Goal: Check status: Check status

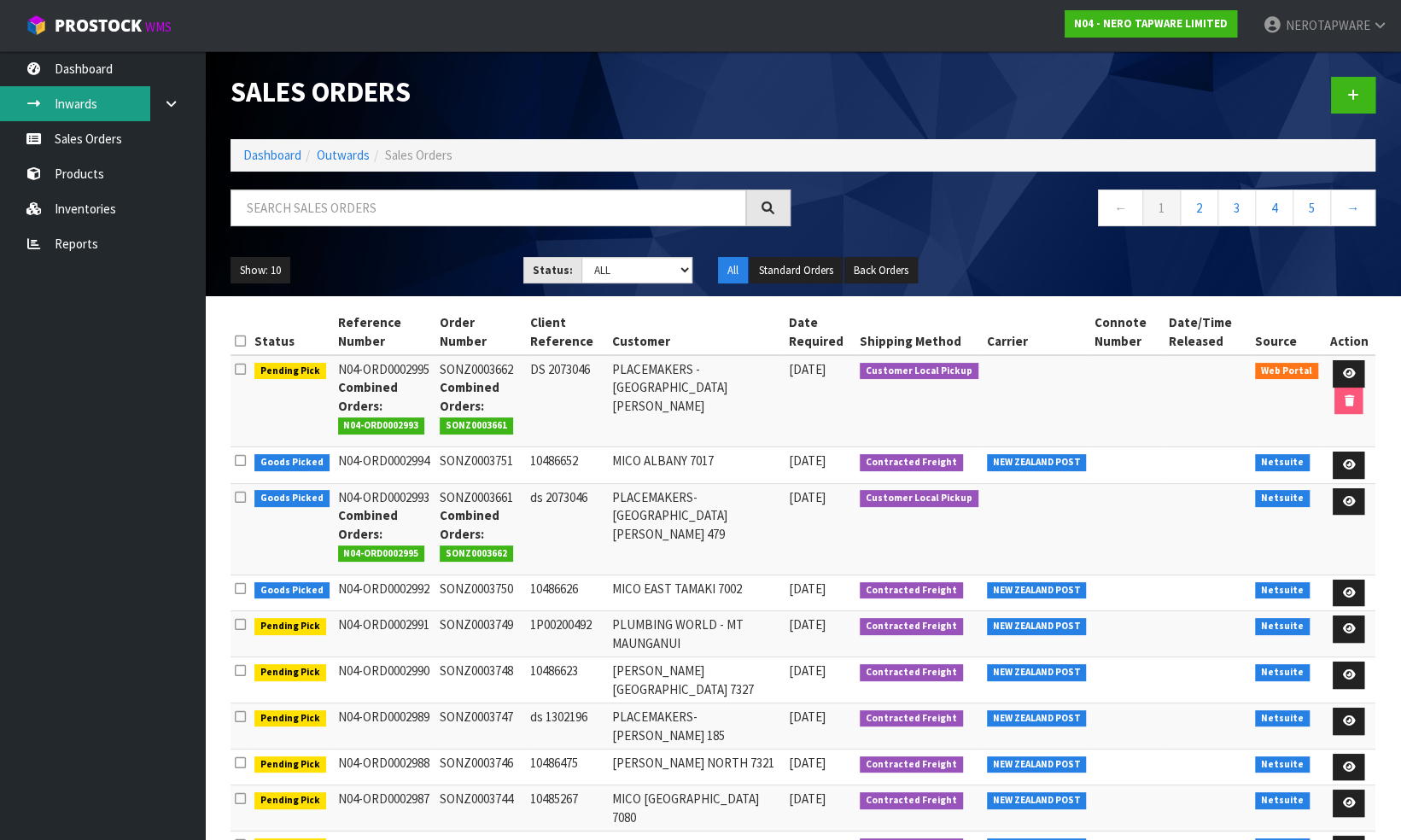
click at [94, 102] on link "Inwards" at bounding box center [102, 103] width 205 height 35
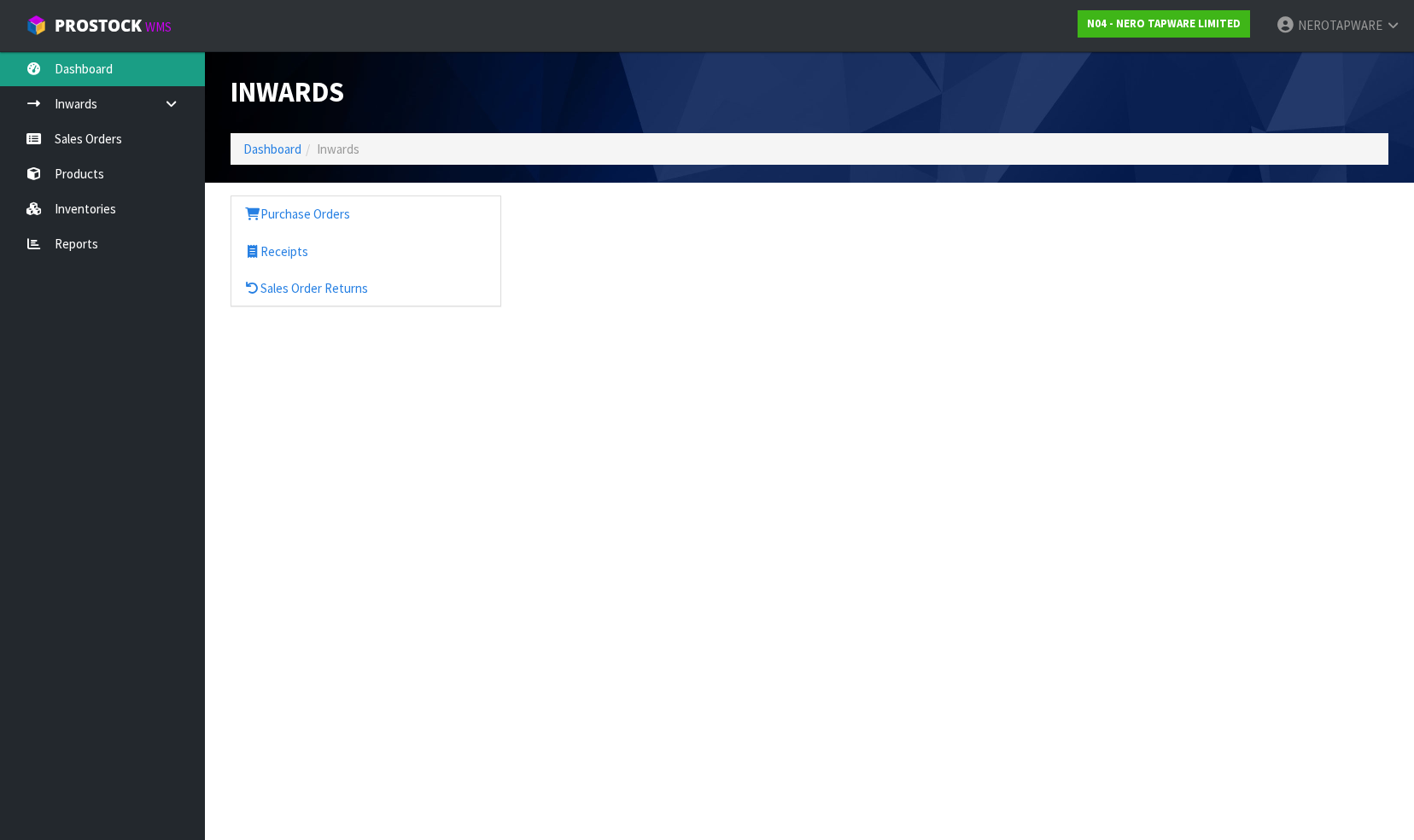
click at [72, 75] on link "Dashboard" at bounding box center [102, 69] width 205 height 35
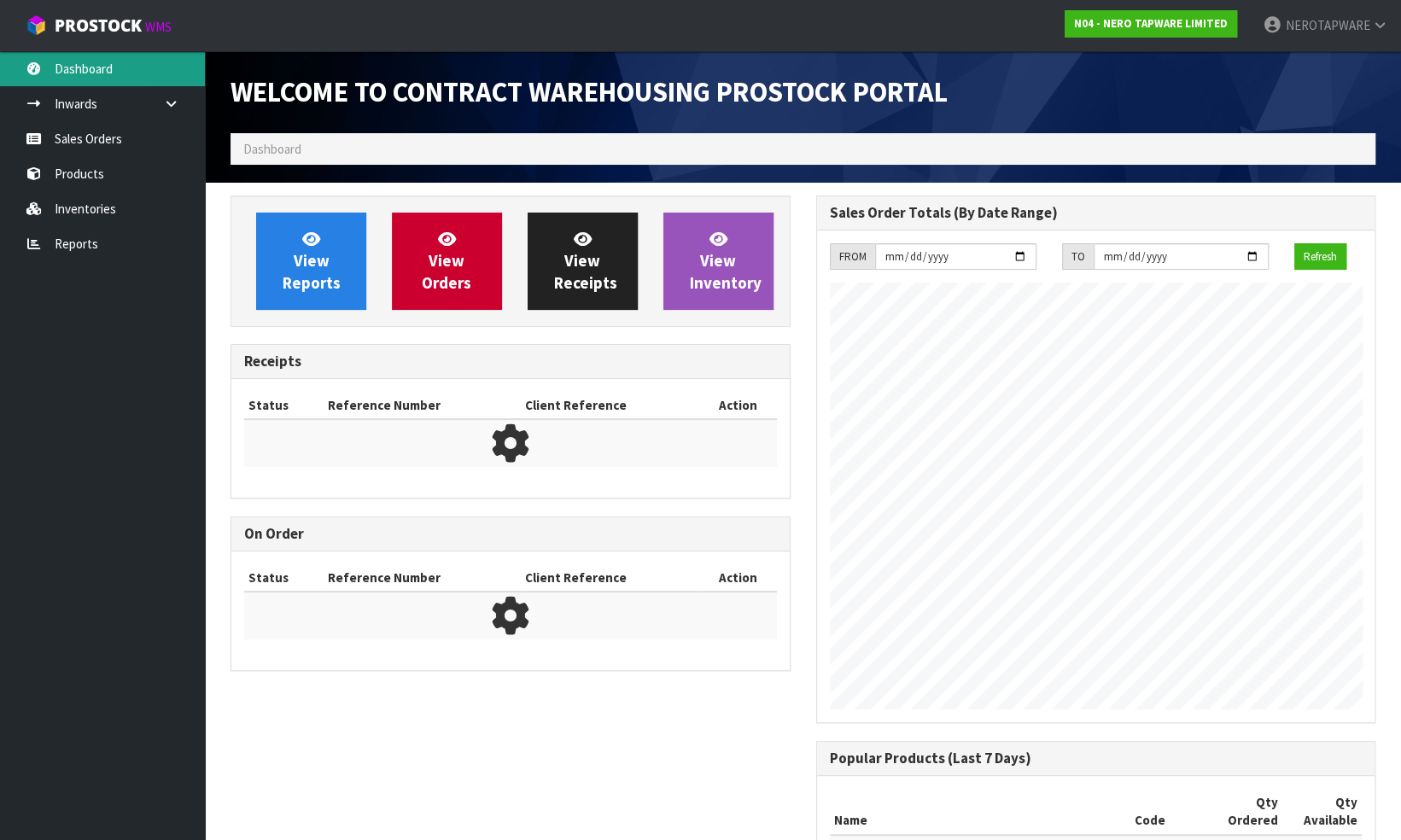
scroll to position [1052, 585]
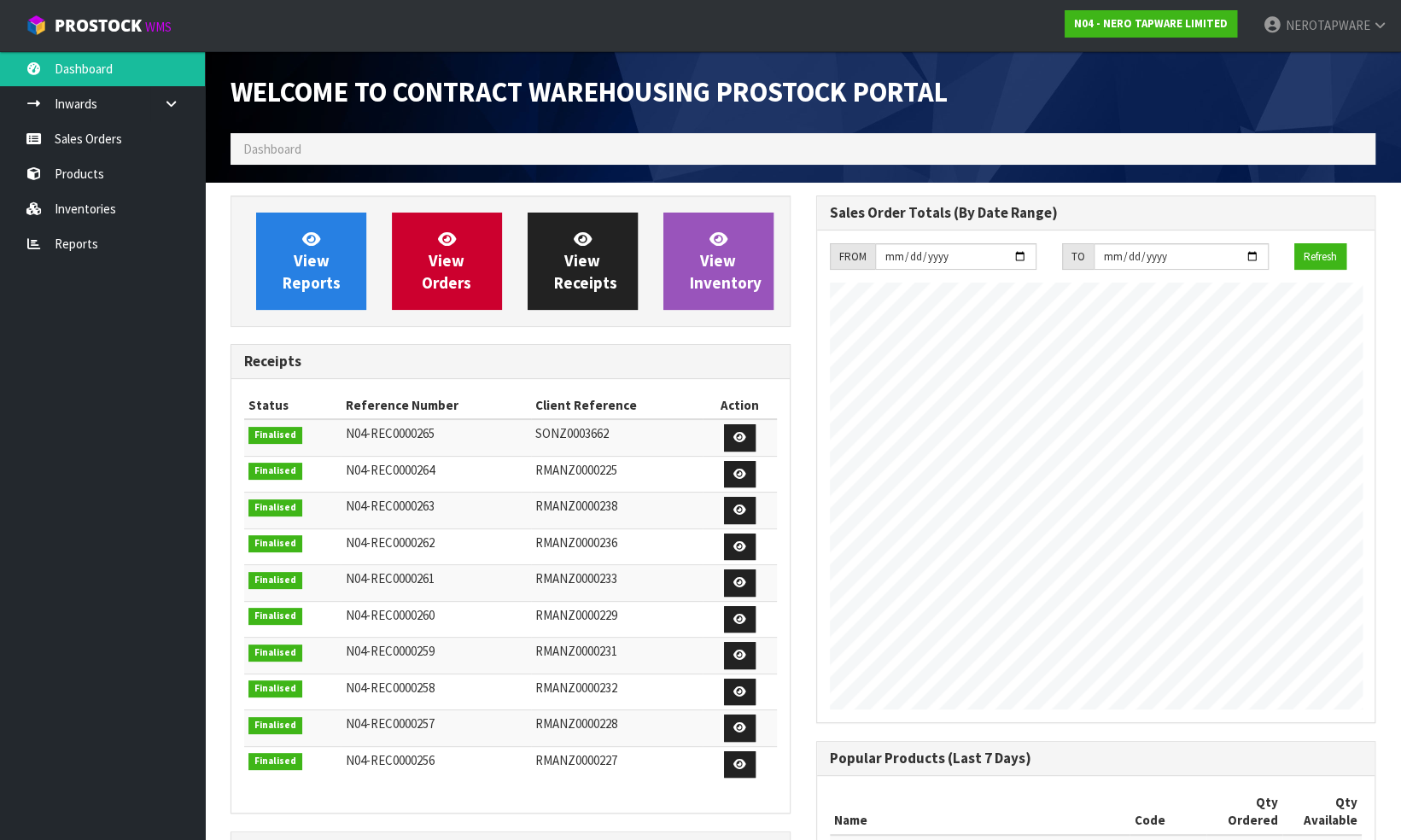
click at [397, 145] on ol "Dashboard" at bounding box center [803, 148] width 1144 height 32
click at [317, 144] on ol "Dashboard" at bounding box center [803, 148] width 1144 height 32
click at [721, 268] on span "View Inventory" at bounding box center [726, 261] width 72 height 64
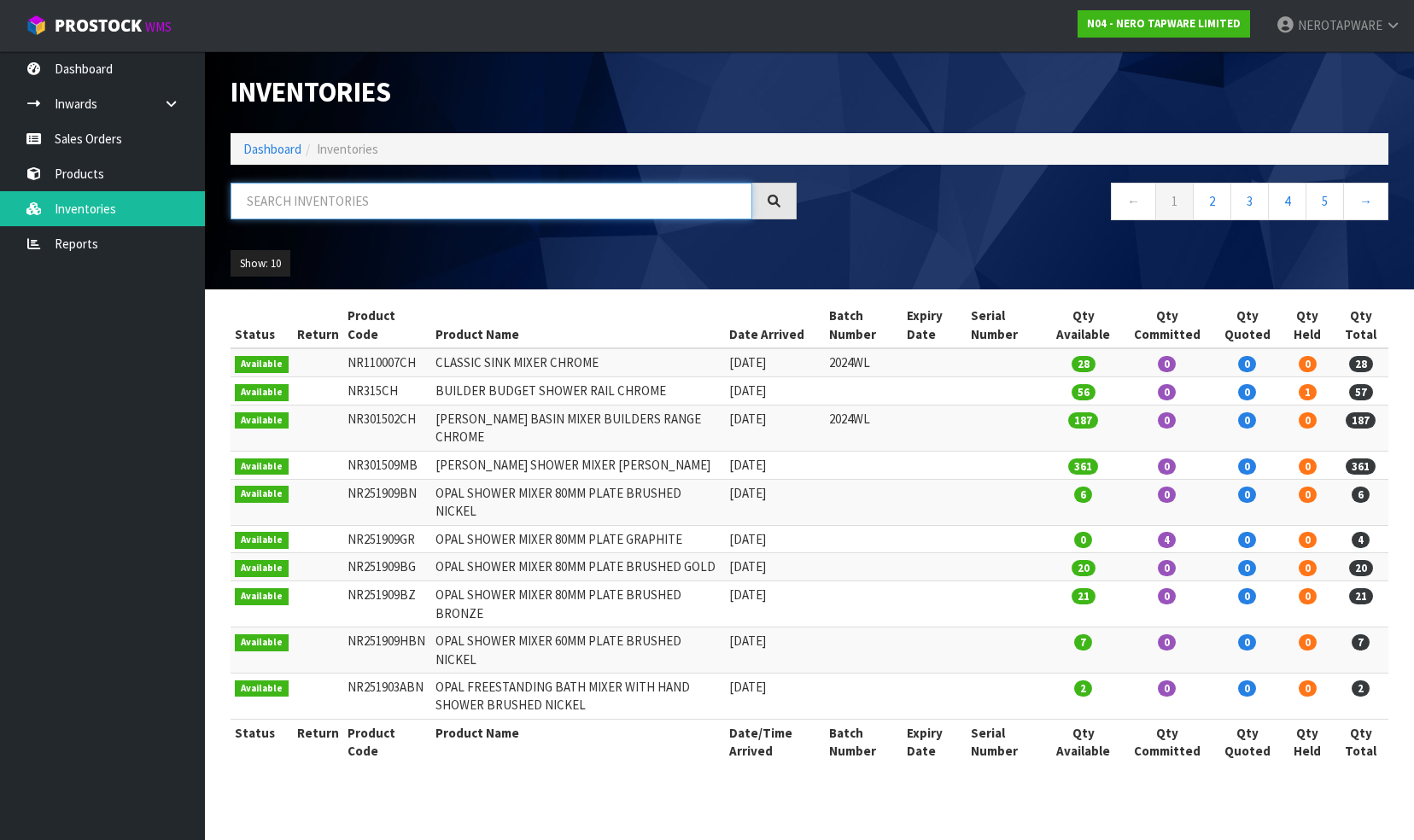
click at [395, 208] on input "text" at bounding box center [492, 201] width 522 height 37
paste input "N04-REC0000246"
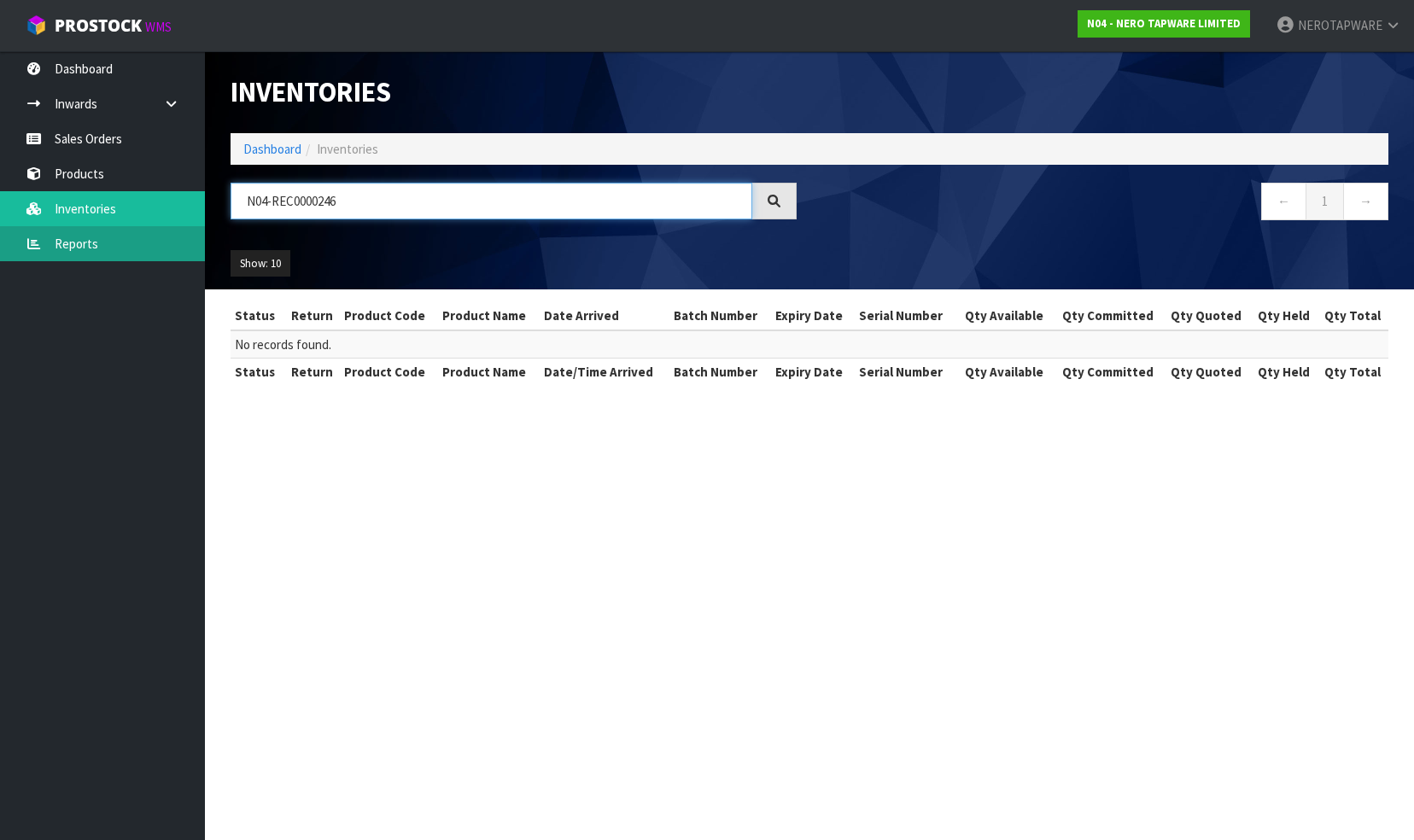
type input "N04-REC0000246"
click at [79, 239] on link "Reports" at bounding box center [102, 244] width 205 height 35
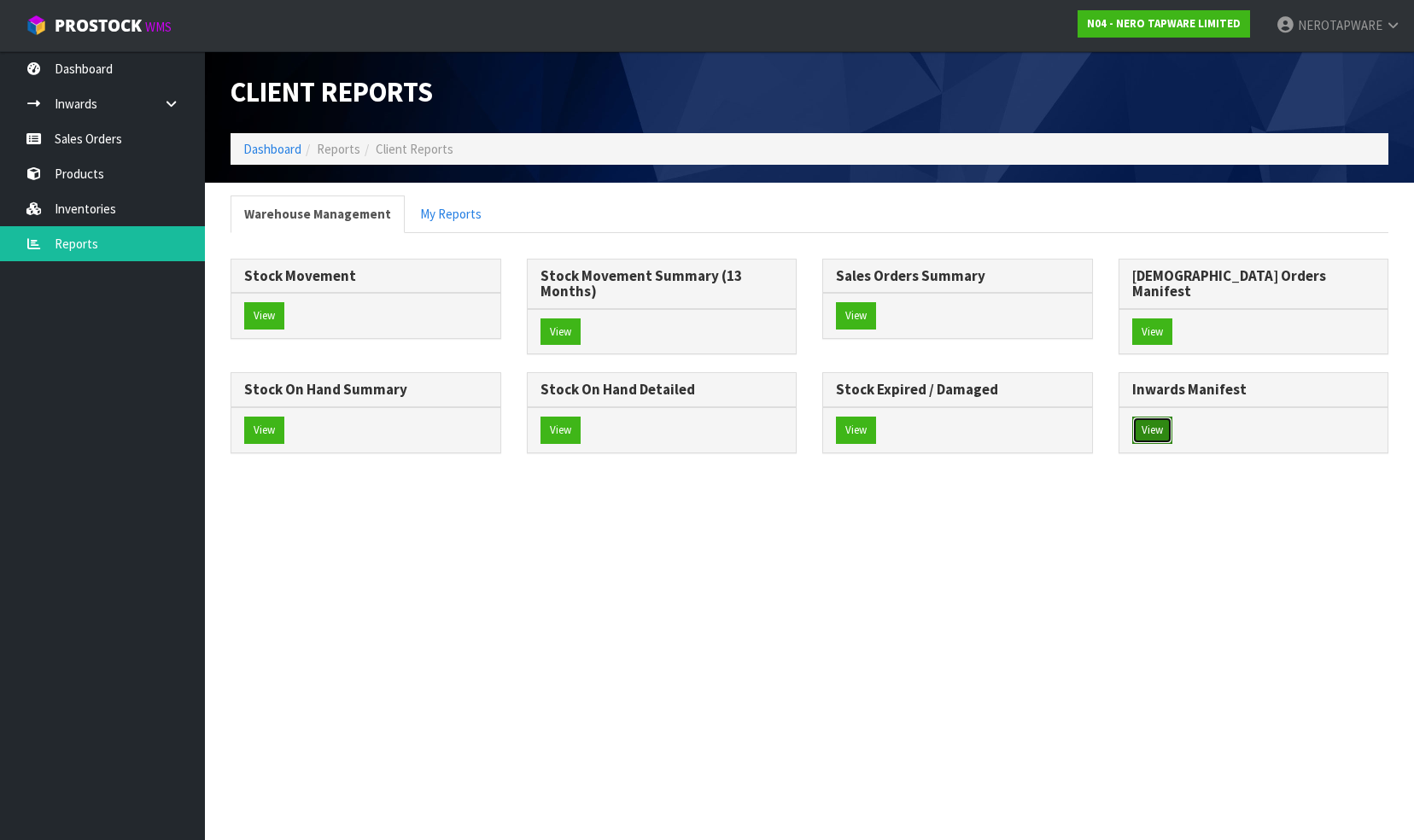
click at [1132, 444] on button "View" at bounding box center [1151, 431] width 40 height 27
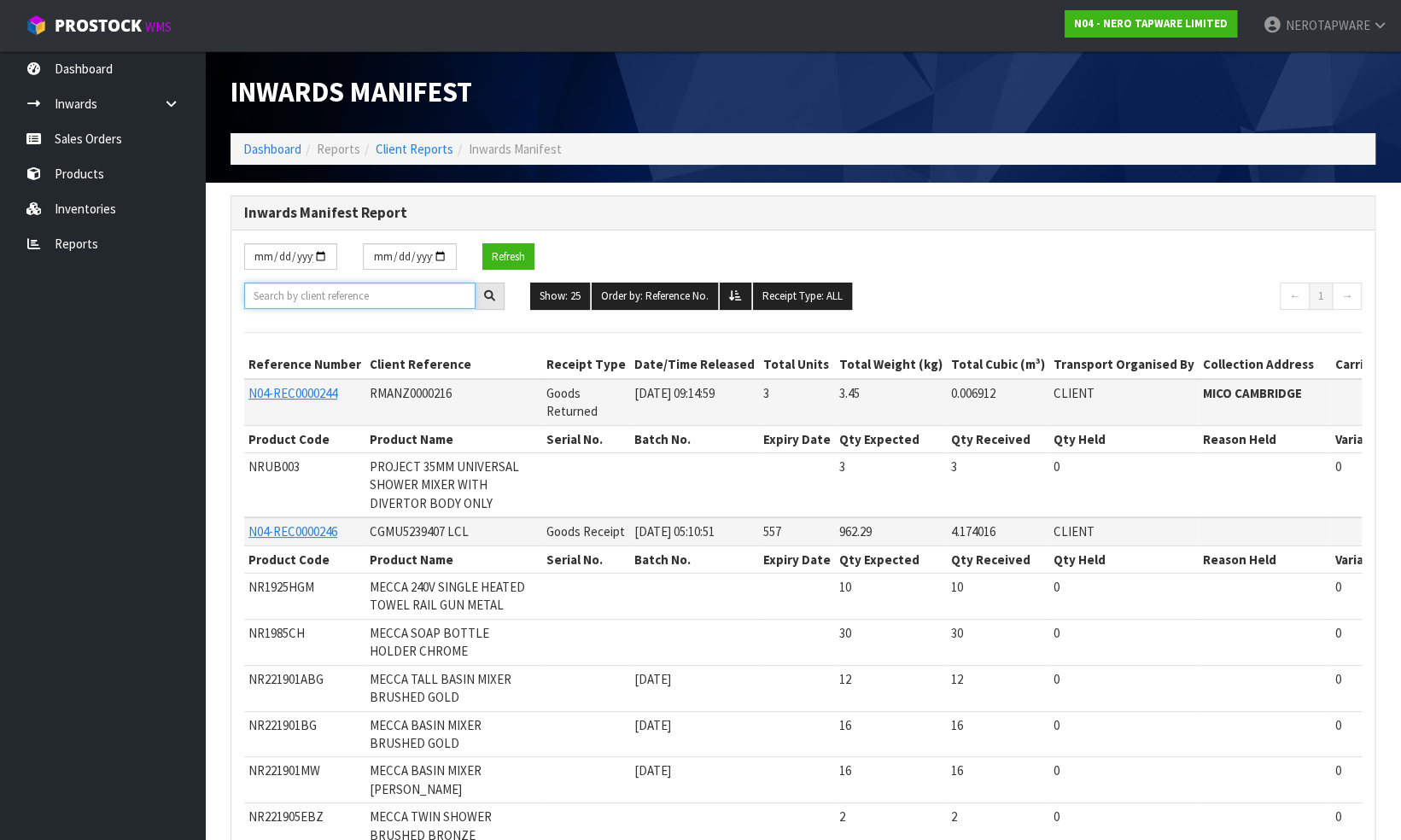
click at [349, 294] on input "text" at bounding box center [360, 295] width 232 height 27
paste input "N04-REC0000246"
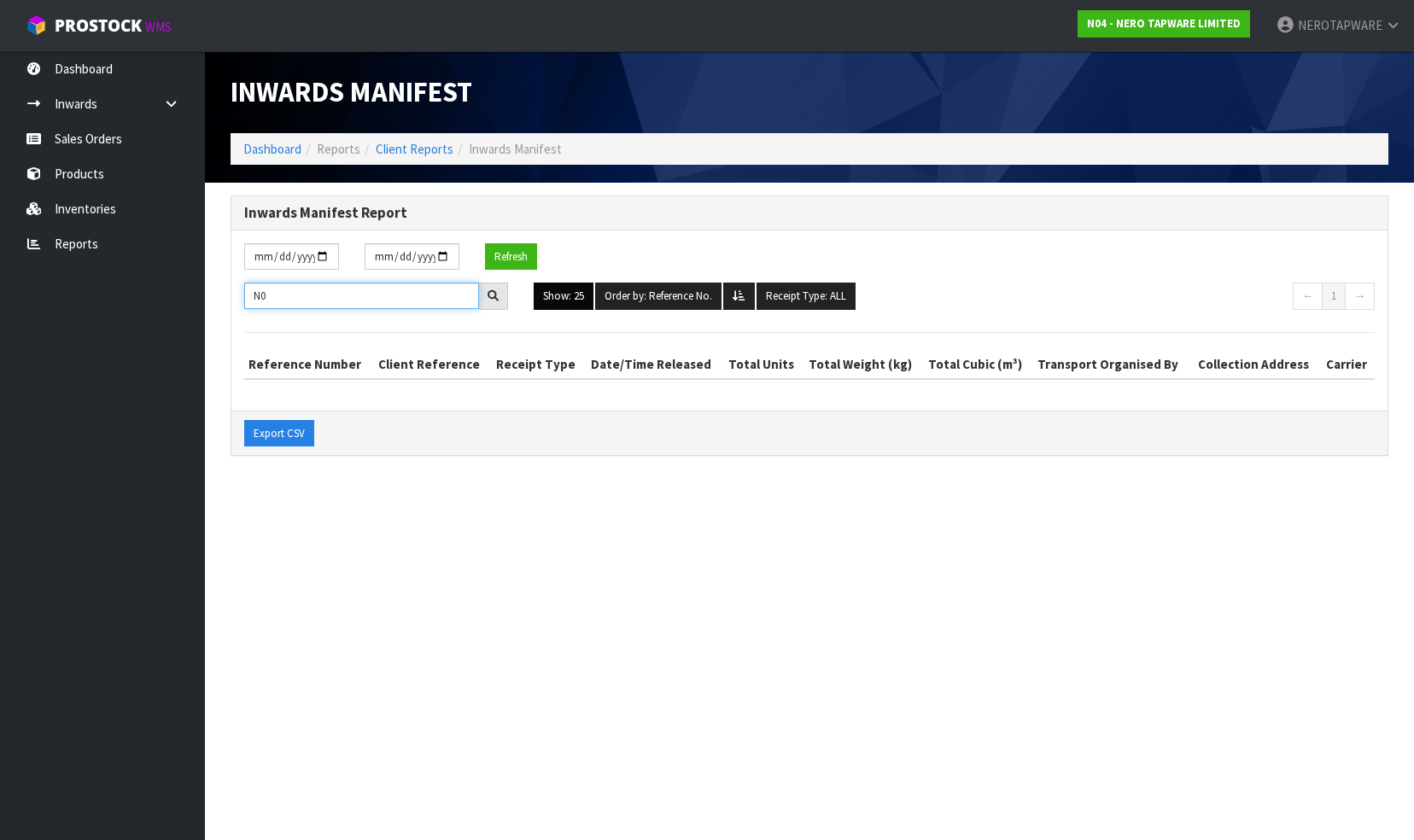
type input "N"
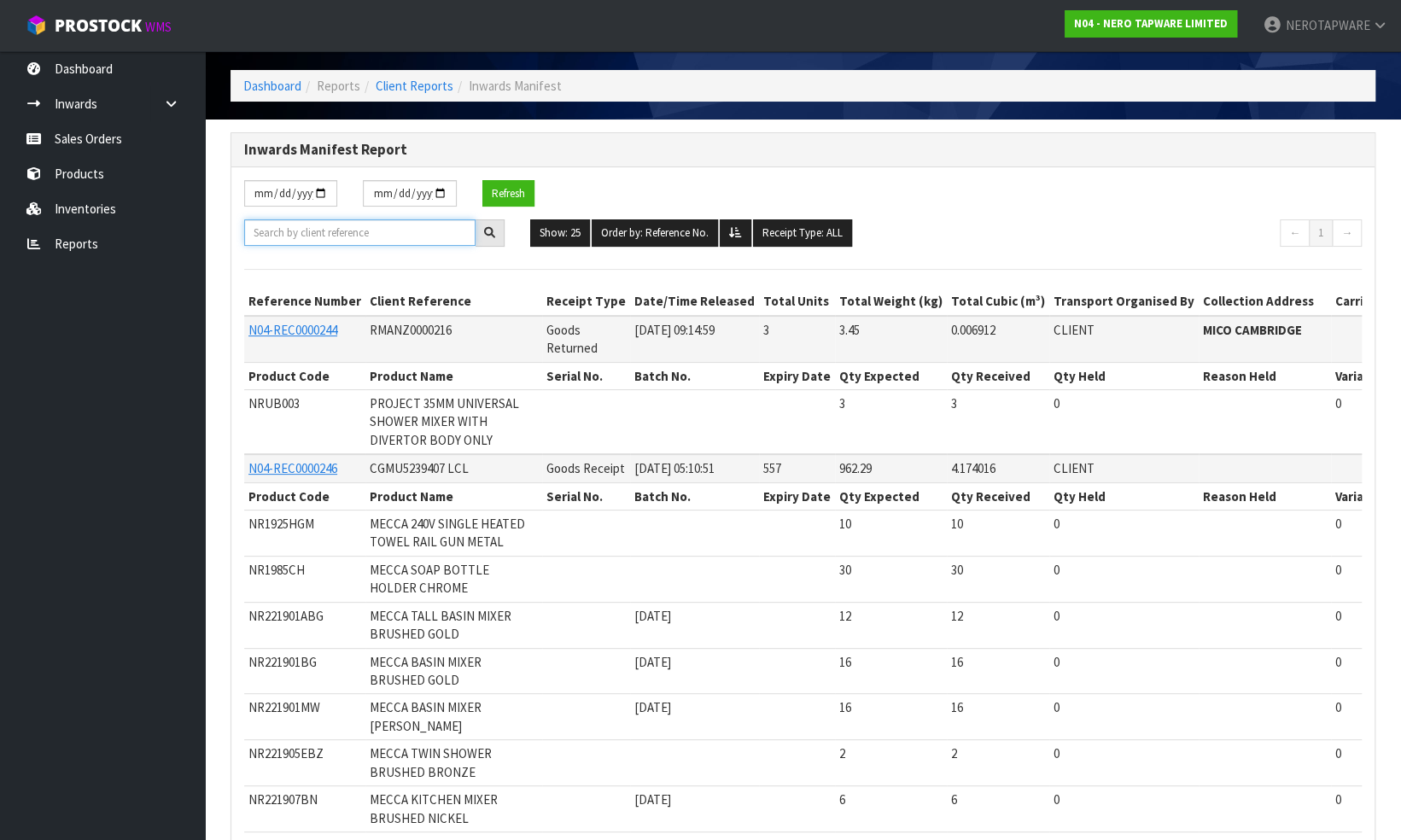
scroll to position [86, 0]
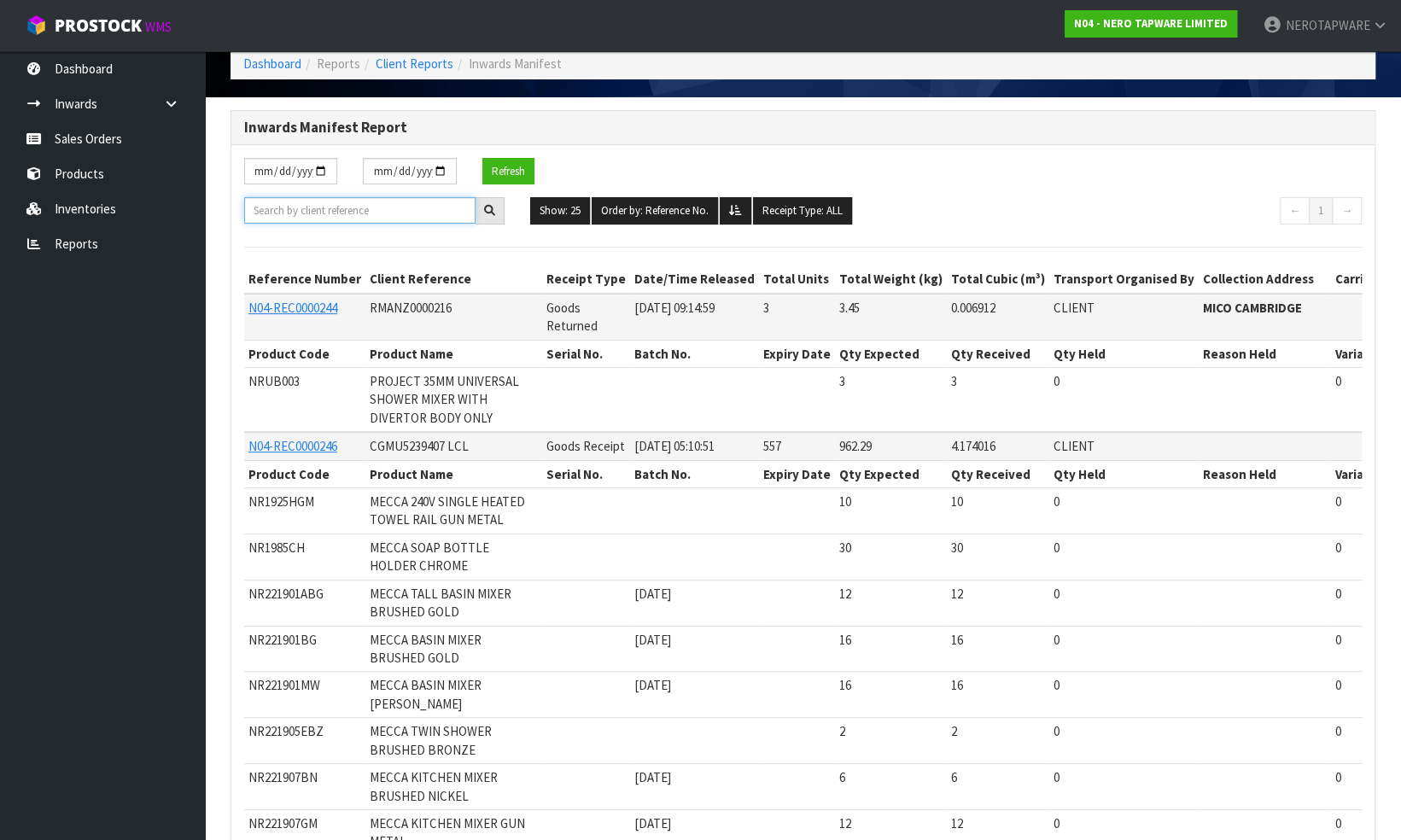
click at [329, 209] on input "text" at bounding box center [360, 210] width 232 height 27
paste input "N04-REC0000257"
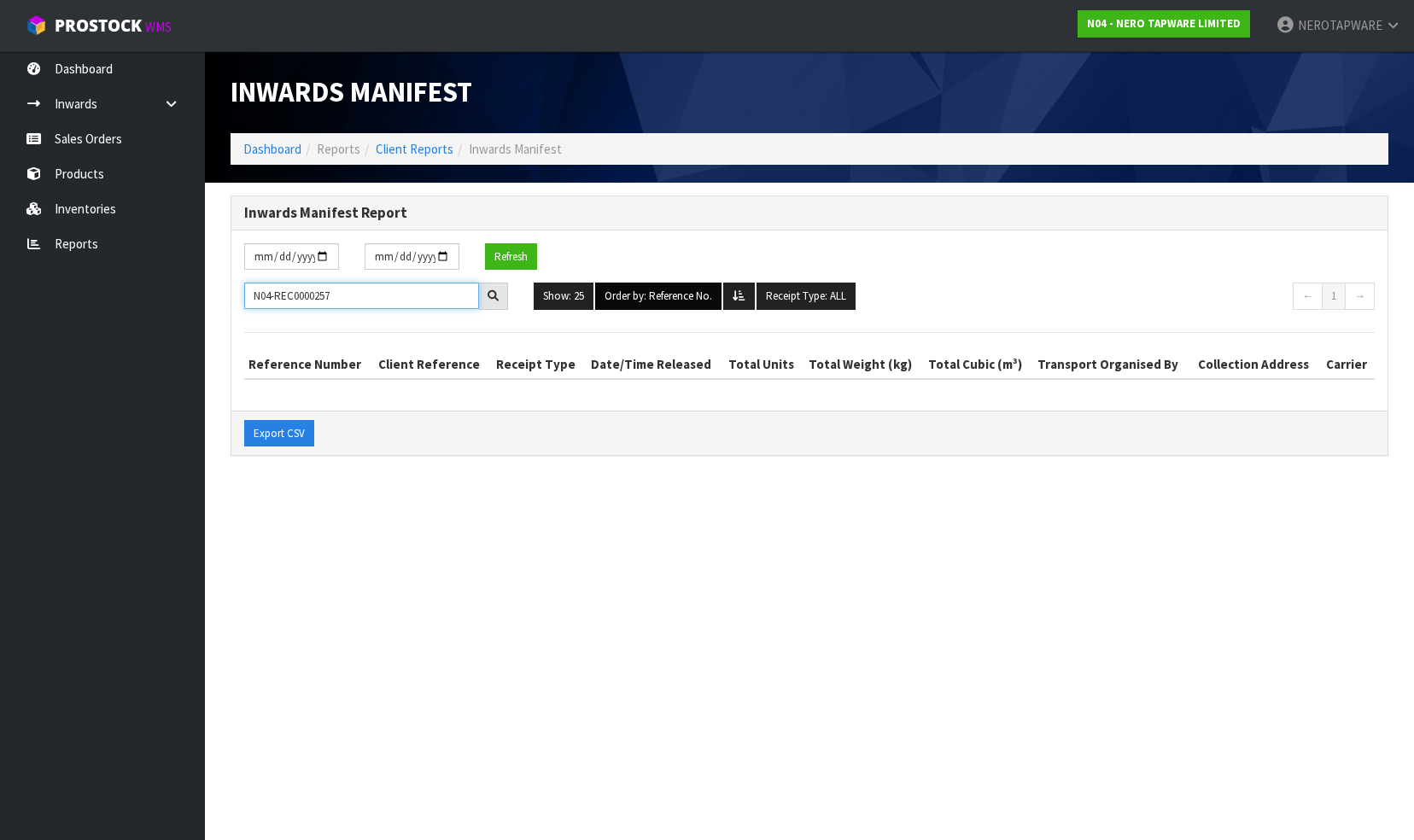
type input "N04-REC0000257"
click at [628, 295] on button "Order by: Reference No." at bounding box center [658, 296] width 126 height 27
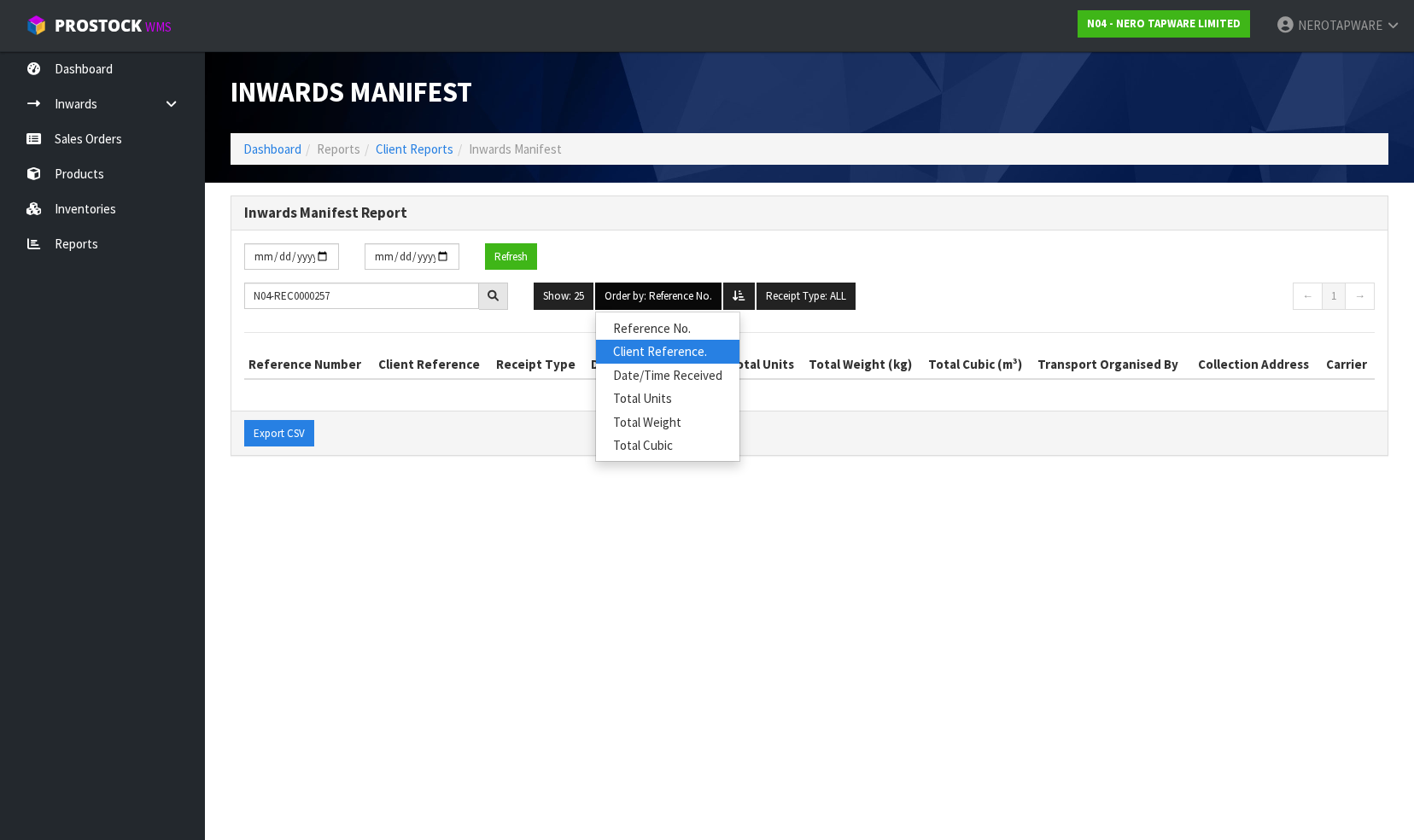
click at [631, 347] on link "Client Reference." at bounding box center [668, 351] width 143 height 23
click at [665, 297] on button "Order by: Client Reference." at bounding box center [665, 296] width 139 height 27
drag, startPoint x: 523, startPoint y: 251, endPoint x: 529, endPoint y: 259, distance: 10.0
click at [523, 253] on button "Refresh" at bounding box center [511, 257] width 52 height 27
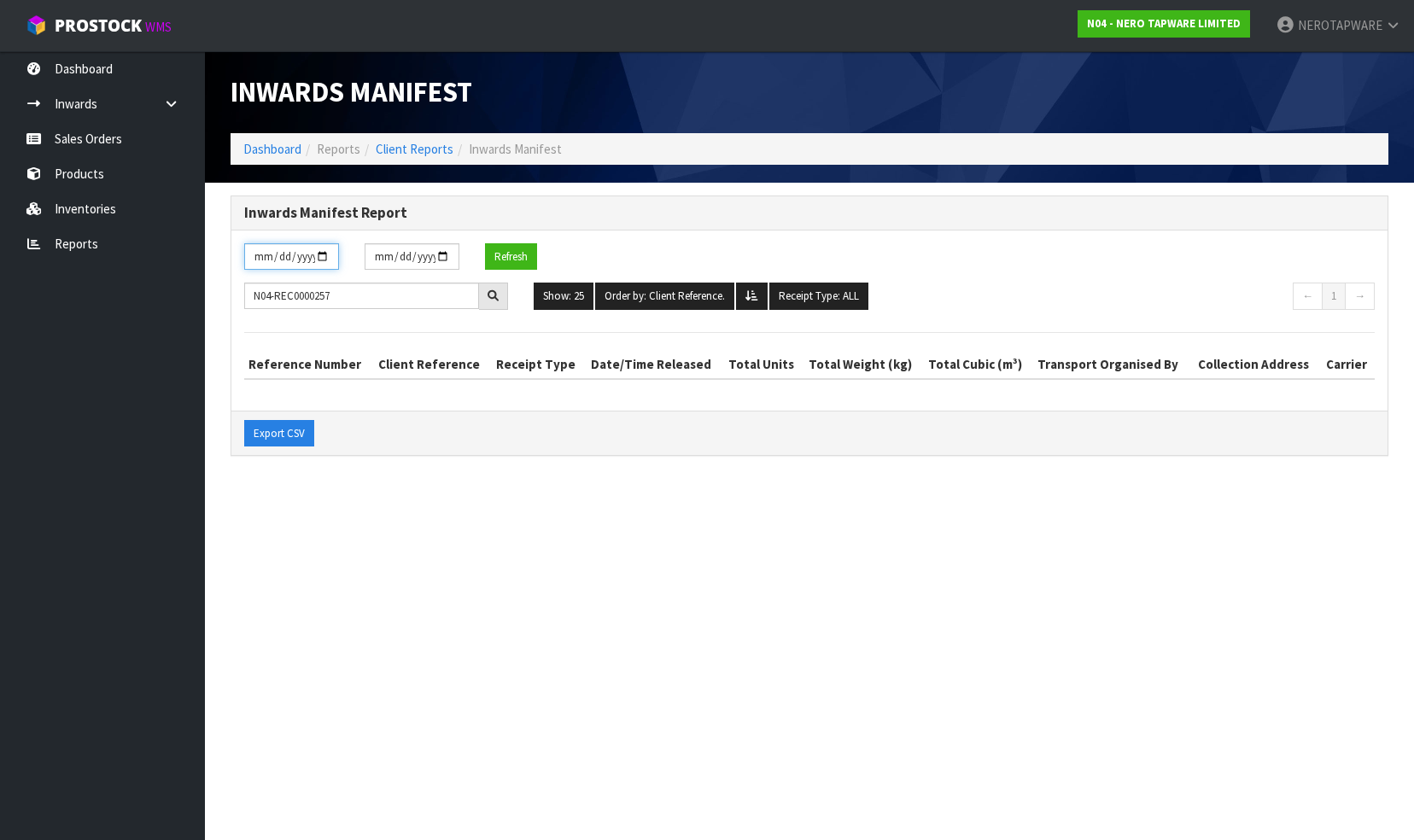
click at [323, 257] on input "[DATE]" at bounding box center [292, 257] width 94 height 27
type input "[DATE]"
click at [517, 257] on button "Refresh" at bounding box center [511, 257] width 52 height 27
click at [348, 292] on input "N04-REC0000257" at bounding box center [362, 295] width 235 height 27
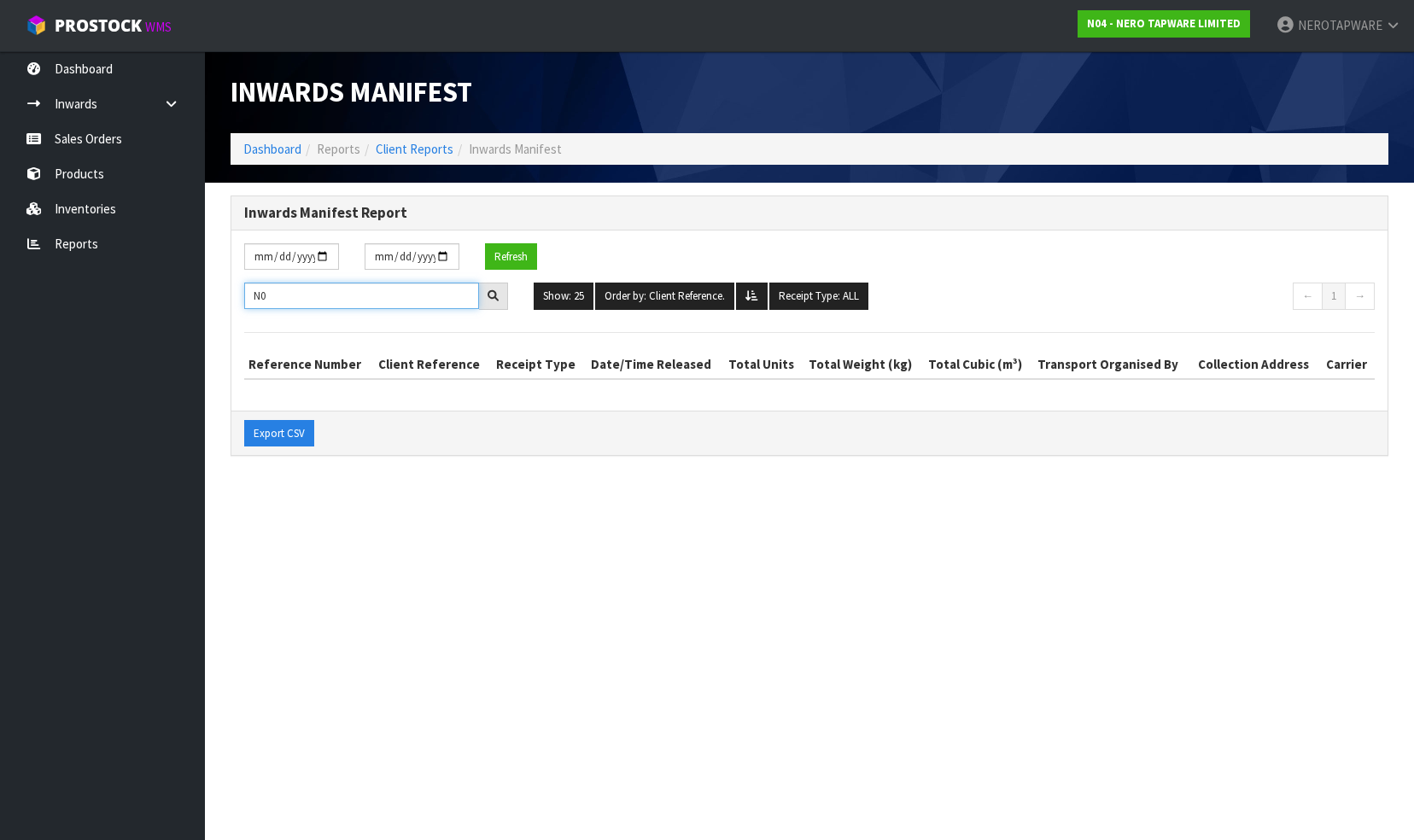
type input "N"
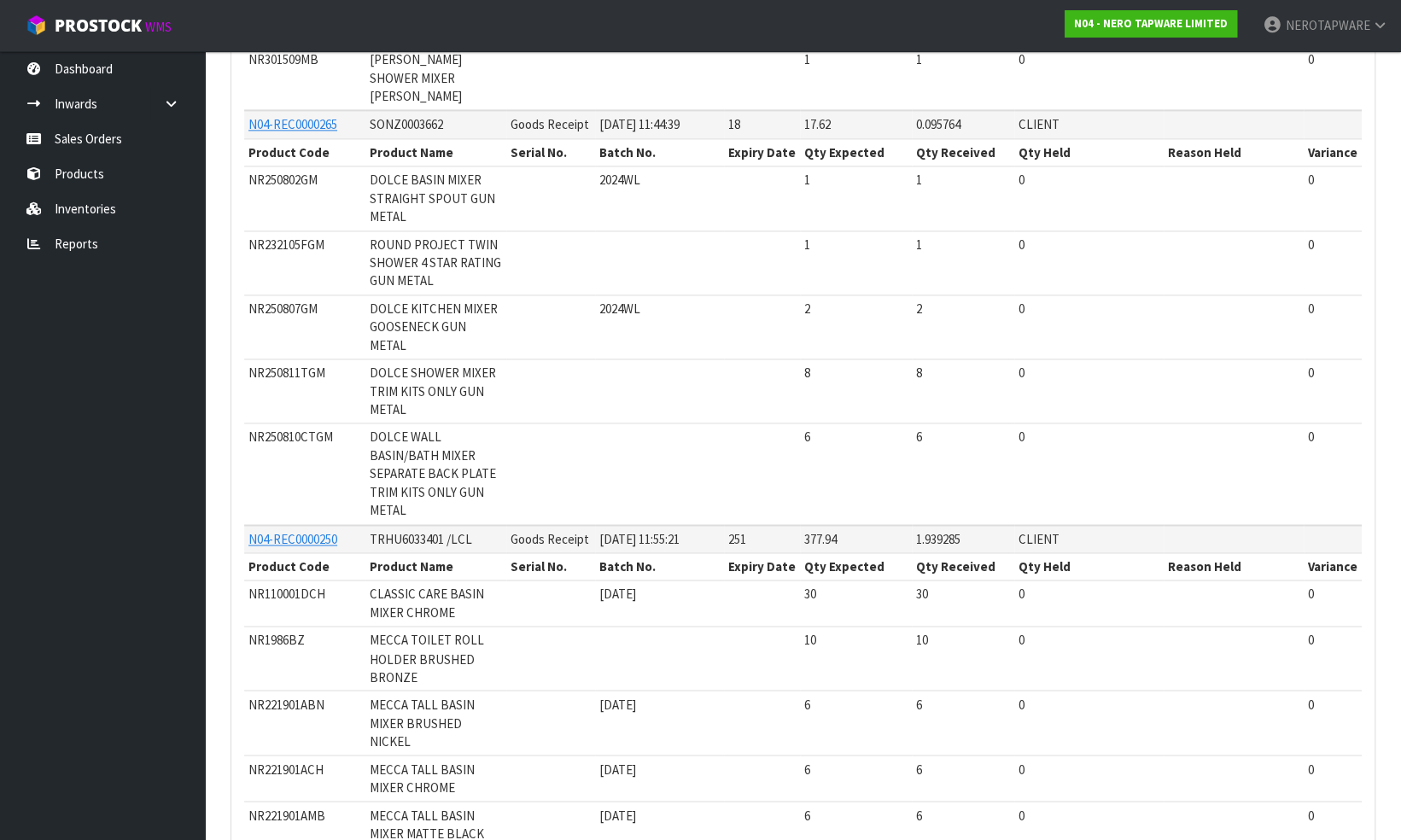
scroll to position [1452, 0]
drag, startPoint x: 116, startPoint y: 141, endPoint x: 128, endPoint y: 141, distance: 12.0
click at [116, 141] on link "Sales Orders" at bounding box center [102, 138] width 205 height 35
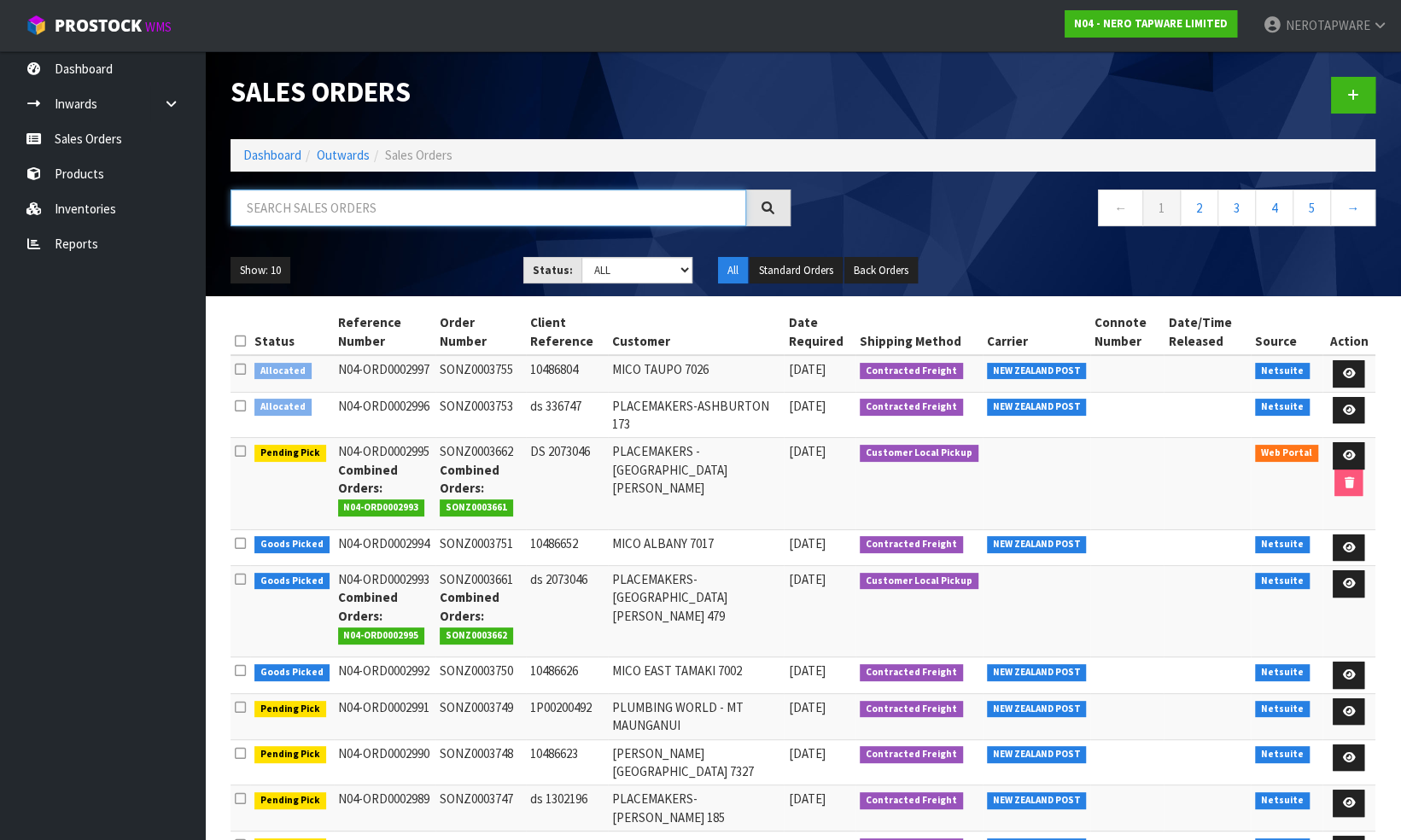
click at [294, 208] on input "text" at bounding box center [488, 208] width 516 height 37
paste input "SONZ0003535"
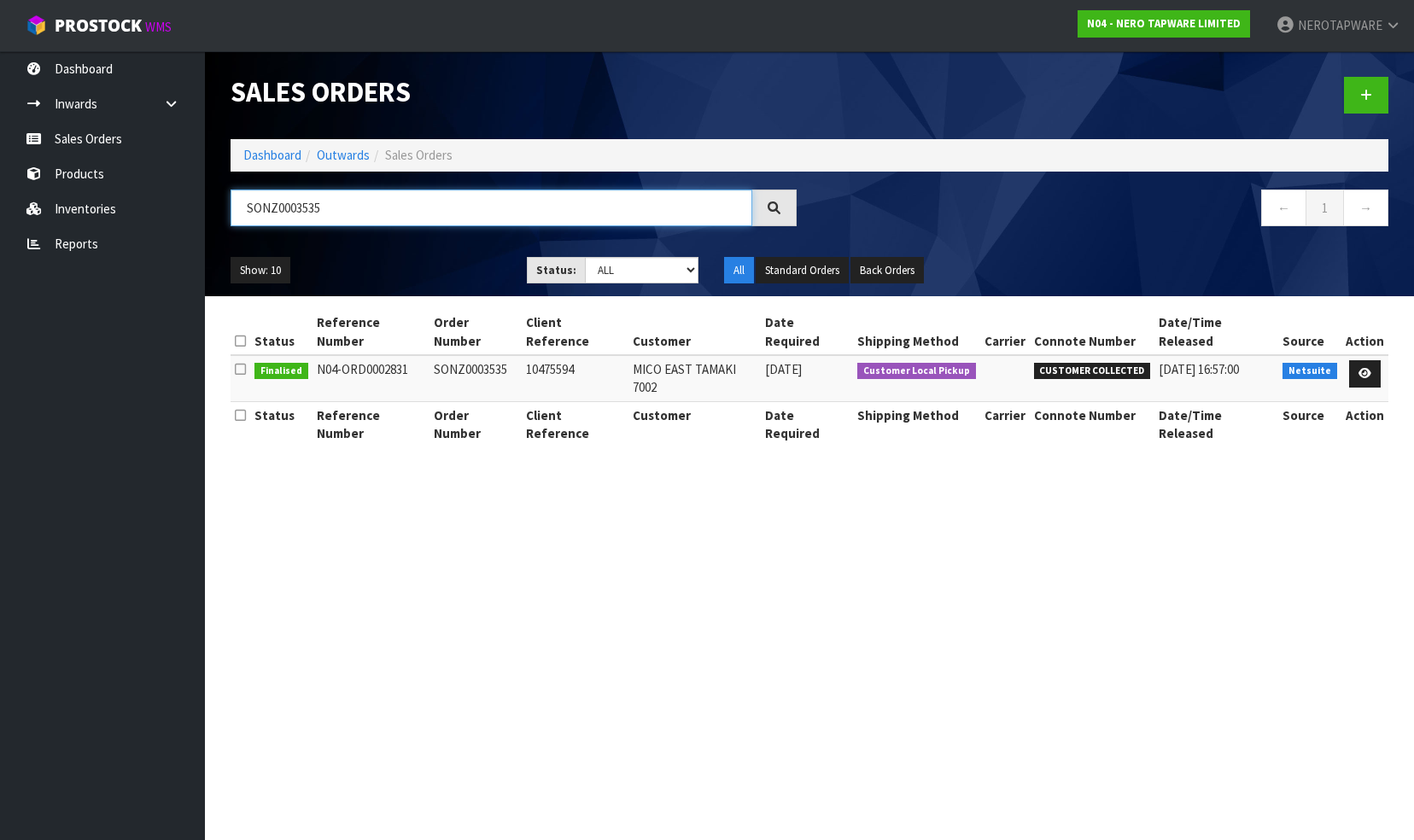
type input "SONZ0003535"
drag, startPoint x: 340, startPoint y: 202, endPoint x: 206, endPoint y: 203, distance: 134.0
click at [206, 203] on header "Sales Orders Dashboard Outwards Sales Orders SONZ0003535 ← 1 → Show: 10 5 10 25…" at bounding box center [809, 174] width 1209 height 245
paste input "SONZ0003539"
drag, startPoint x: 357, startPoint y: 211, endPoint x: 214, endPoint y: 205, distance: 143.1
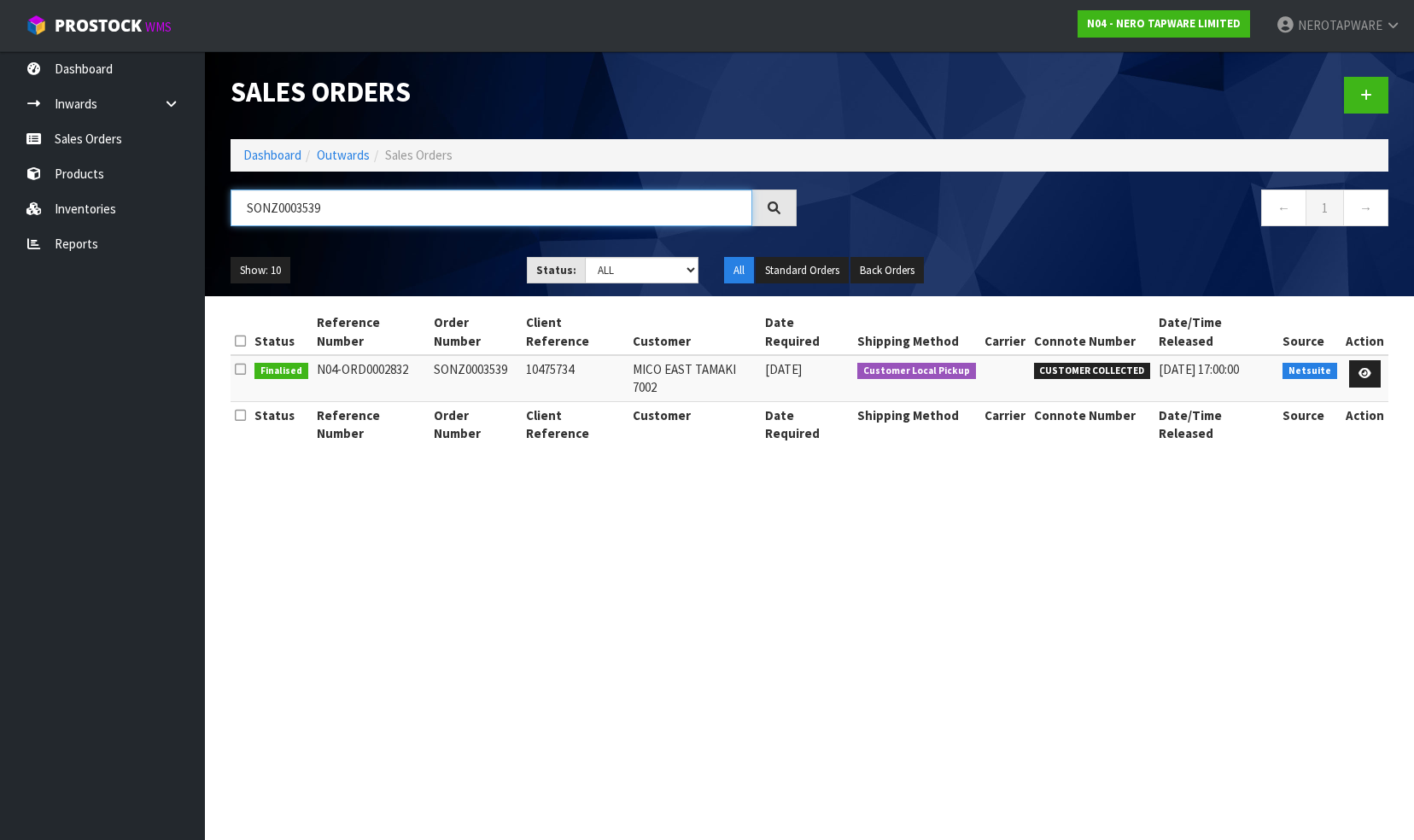
click at [214, 205] on header "Sales Orders Dashboard Outwards Sales Orders SONZ0003539 ← 1 → Show: 10 5 10 25…" at bounding box center [809, 174] width 1209 height 245
paste input "42"
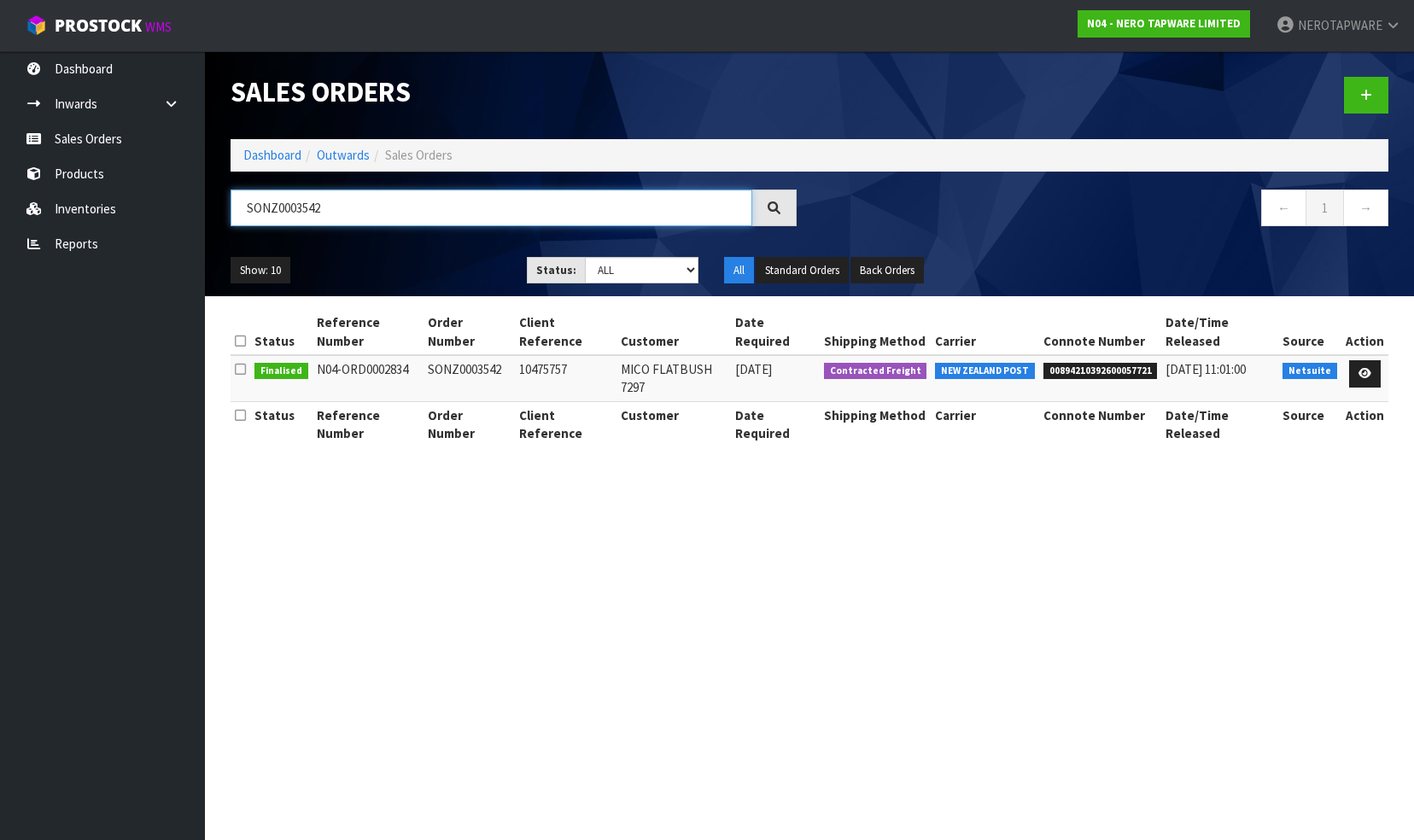
click at [348, 202] on input "SONZ0003542" at bounding box center [492, 208] width 522 height 37
paste input "3"
click at [335, 208] on input "SONZ0003543" at bounding box center [492, 208] width 522 height 37
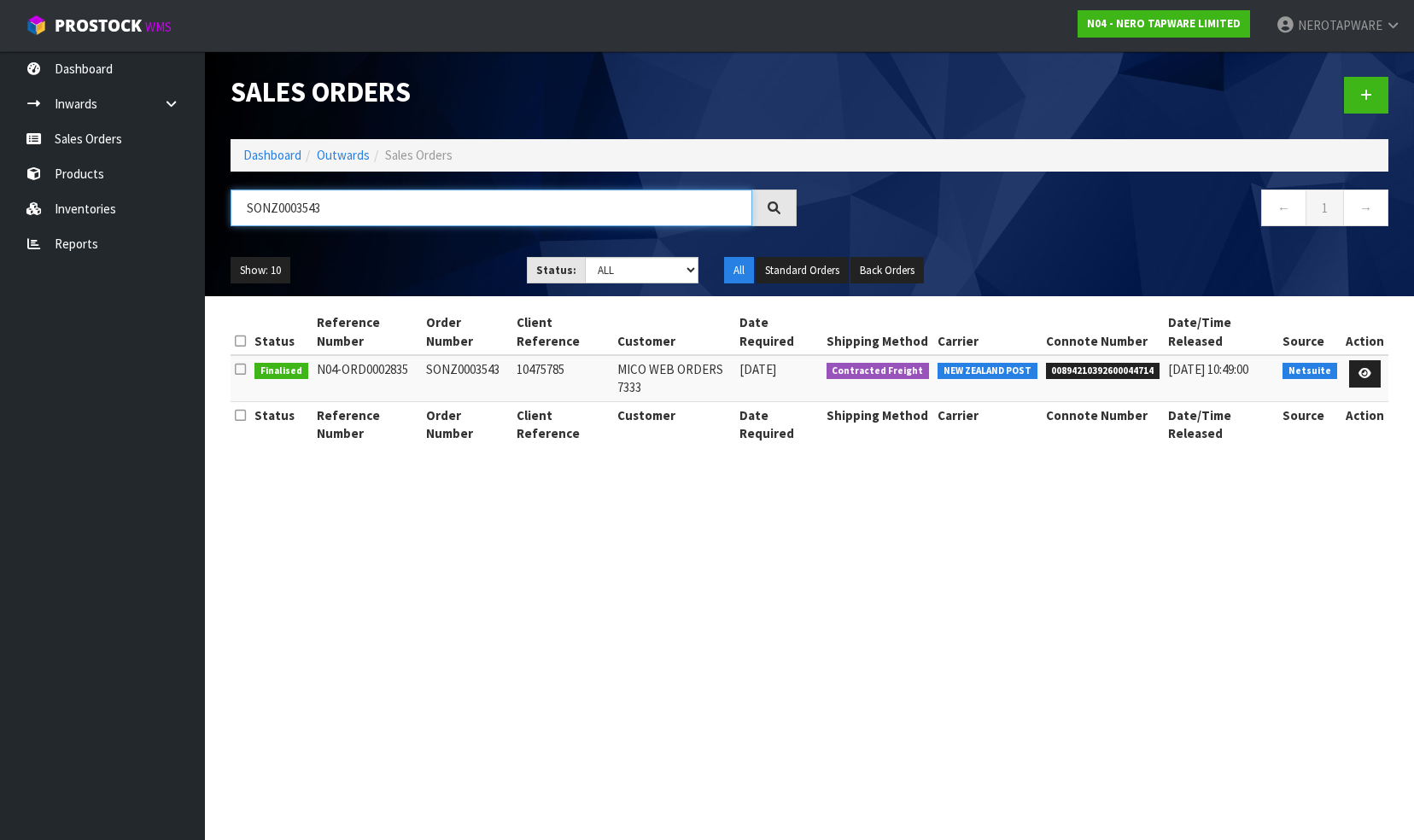
paste input "5"
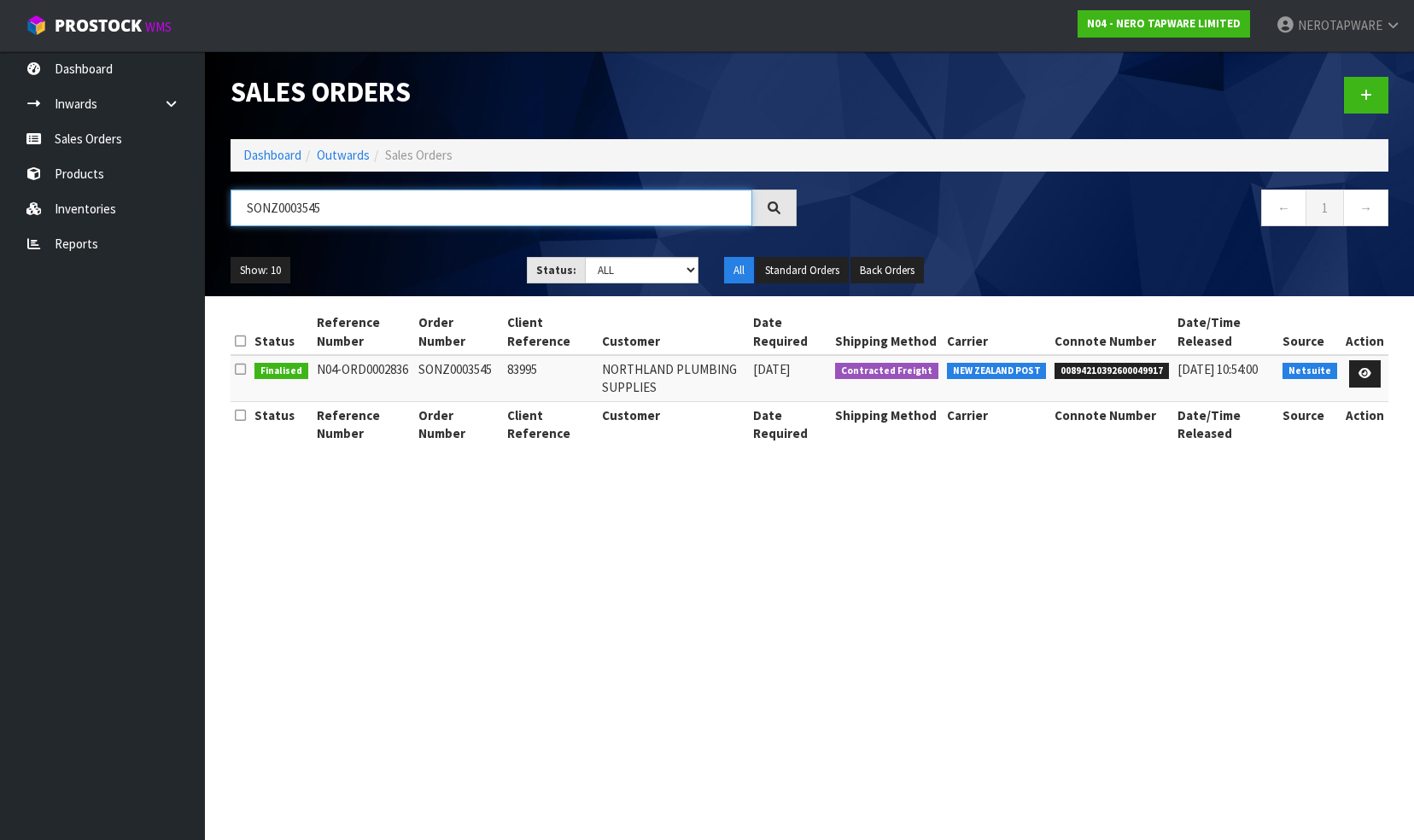
type input "SONZ0003545"
